Goal: Communication & Community: Share content

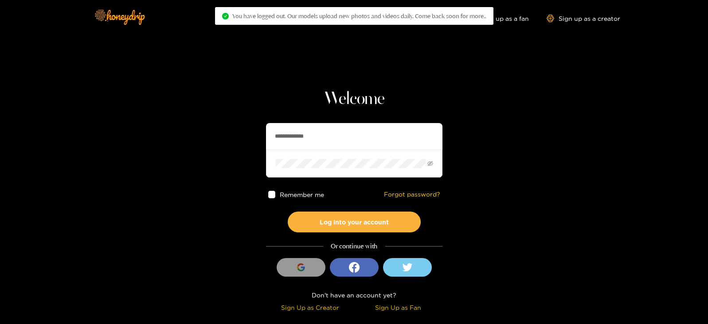
click at [215, 154] on section "**********" at bounding box center [354, 157] width 708 height 315
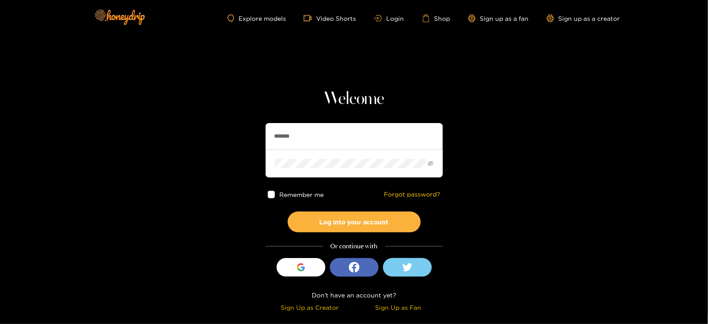
type input "*******"
click at [288, 212] on button "Log into your account" at bounding box center [354, 222] width 133 height 21
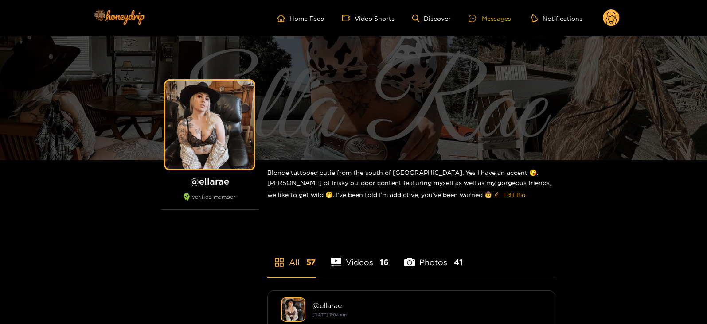
click at [500, 19] on div "Messages" at bounding box center [490, 18] width 43 height 10
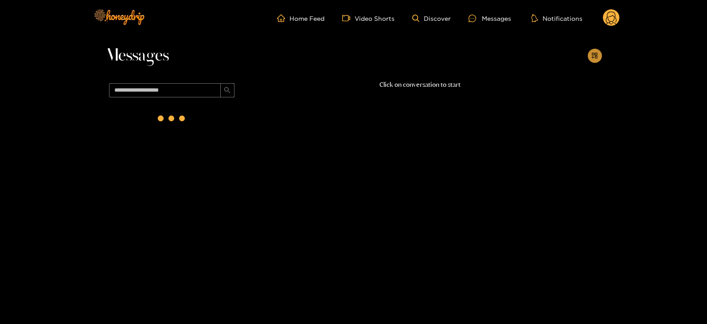
click at [593, 55] on icon "appstore-add" at bounding box center [595, 56] width 6 height 6
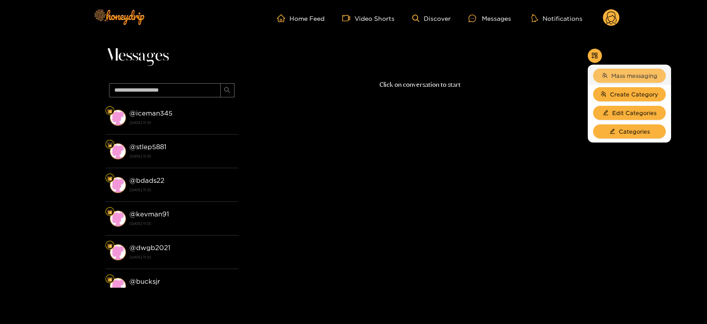
click at [621, 75] on span "Mass messaging" at bounding box center [634, 75] width 46 height 9
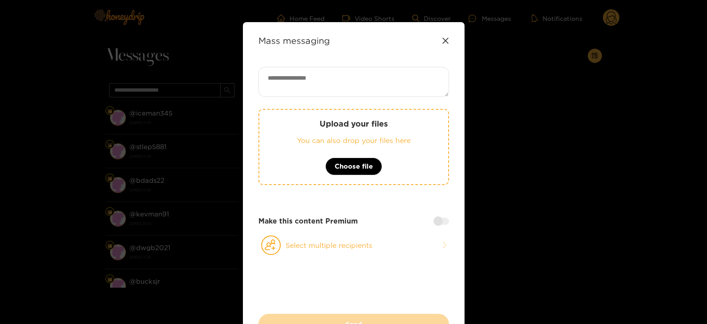
click at [382, 139] on p "You can also drop your files here" at bounding box center [353, 141] width 153 height 10
click at [350, 103] on div "Upload your files You can also drop your files here Choose file Make this conte…" at bounding box center [353, 190] width 191 height 247
click at [342, 124] on p "Upload your files" at bounding box center [353, 124] width 153 height 10
click at [276, 101] on div "Upload your files You can also drop your files here Choose file Make this conte…" at bounding box center [353, 190] width 191 height 247
click at [294, 154] on div "Upload your files You can also drop your files here Choose file" at bounding box center [353, 147] width 191 height 76
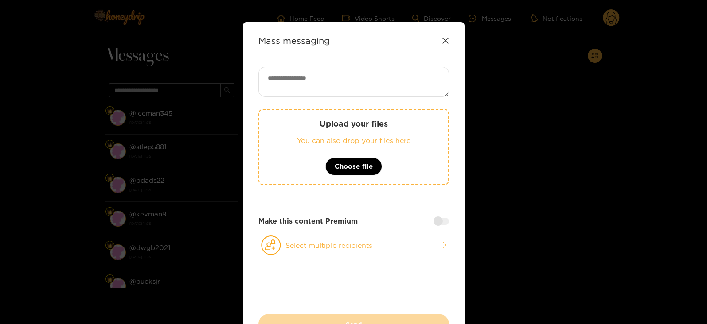
click at [405, 129] on div "Upload your files You can also drop your files here Choose file" at bounding box center [353, 147] width 191 height 76
click at [338, 146] on div "Upload your files You can also drop your files here Choose file" at bounding box center [353, 147] width 191 height 76
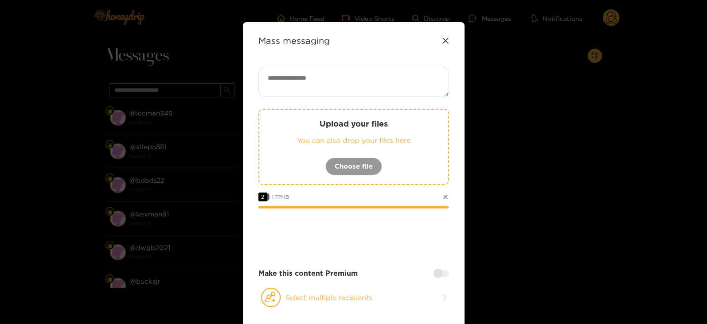
click at [313, 72] on textarea at bounding box center [353, 82] width 191 height 30
paste textarea "****"
type textarea "**********"
click at [317, 300] on button "Select multiple recipients" at bounding box center [353, 298] width 191 height 20
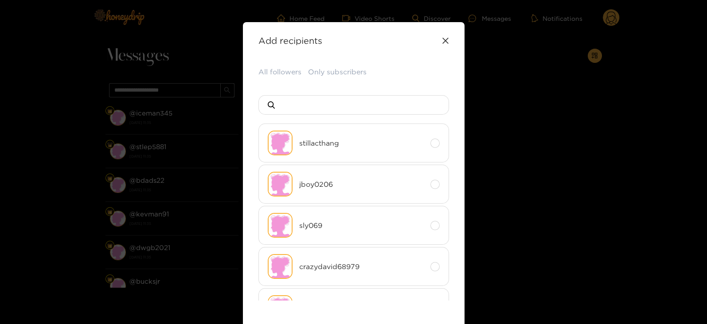
click at [267, 79] on div "All followers Only subscribers stillacthang jboy0206 sly069 crazydavid68979 lbr…" at bounding box center [353, 208] width 191 height 282
click at [279, 71] on button "All followers" at bounding box center [279, 72] width 43 height 11
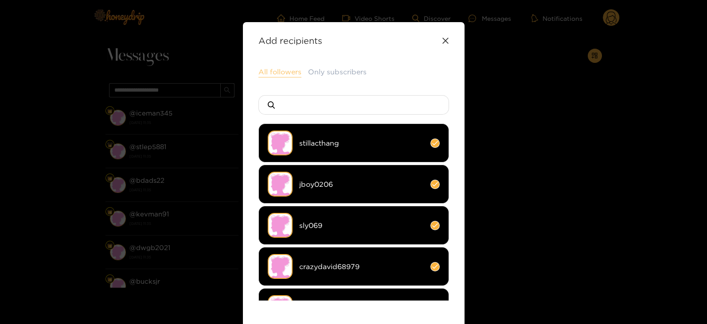
scroll to position [117, 0]
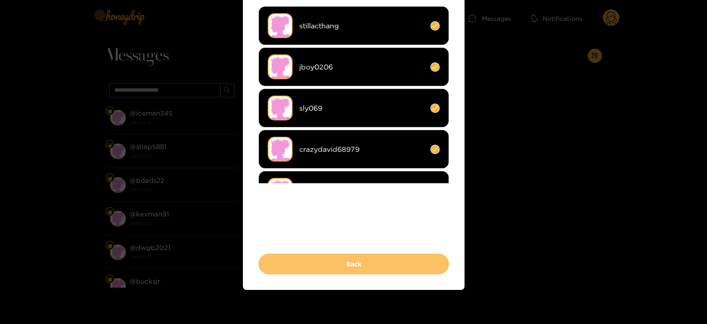
click at [296, 272] on button "Back" at bounding box center [353, 264] width 191 height 21
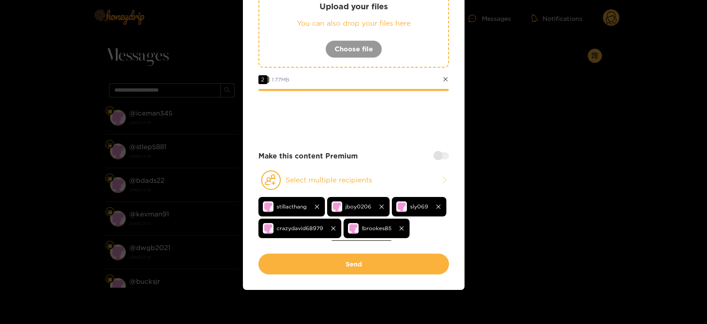
click at [439, 155] on div at bounding box center [441, 155] width 16 height 7
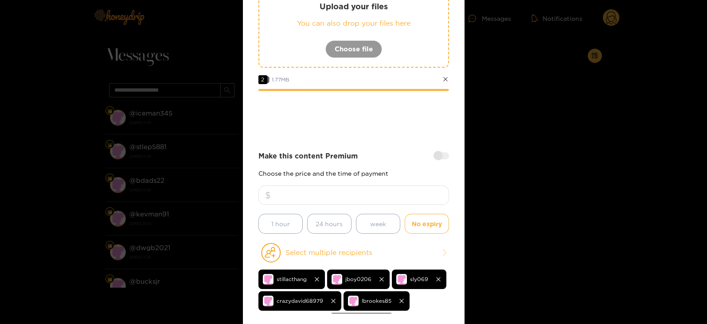
click at [376, 202] on input "number" at bounding box center [353, 196] width 191 height 20
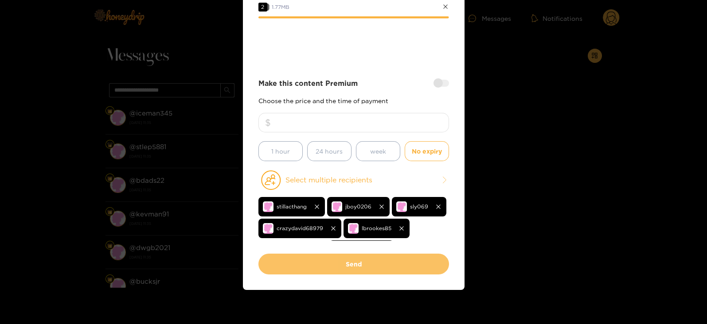
type input "**"
click at [339, 254] on button "Send" at bounding box center [353, 264] width 191 height 21
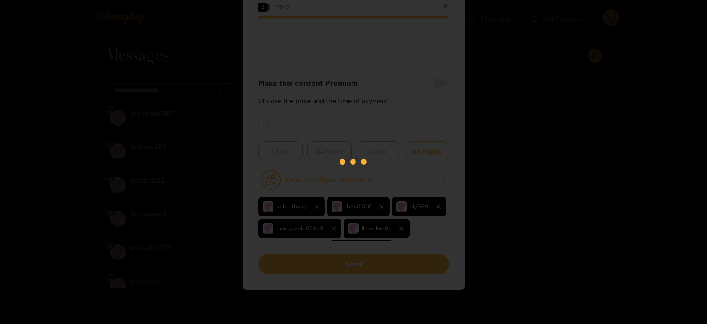
scroll to position [94, 0]
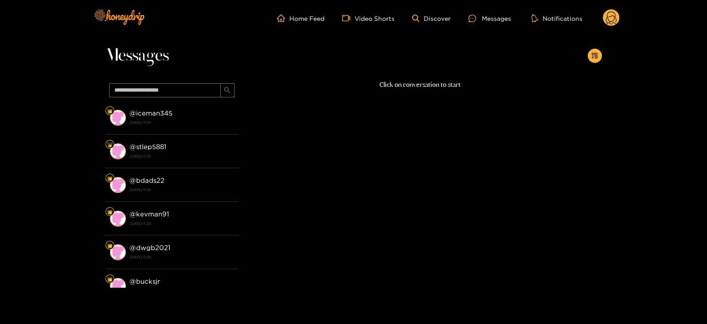
click at [613, 16] on circle at bounding box center [611, 17] width 17 height 17
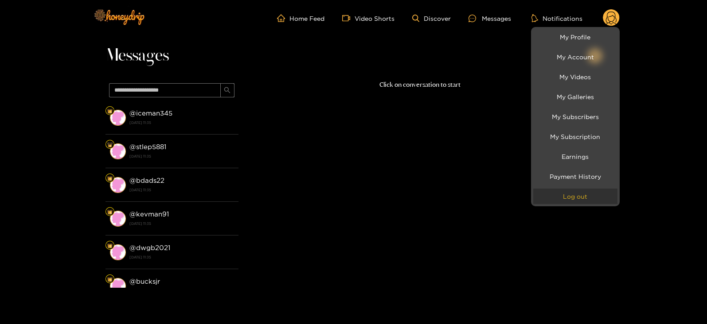
click at [571, 194] on button "Log out" at bounding box center [575, 197] width 84 height 16
